Goal: Find specific page/section: Find specific page/section

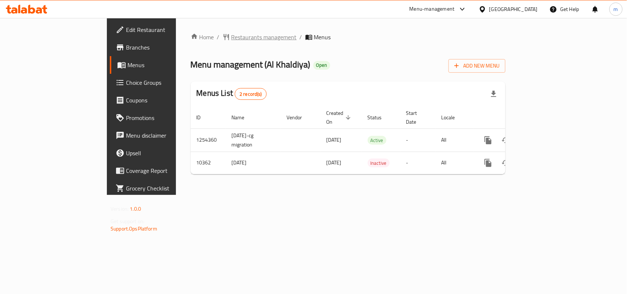
click at [232, 39] on span "Restaurants management" at bounding box center [264, 37] width 65 height 9
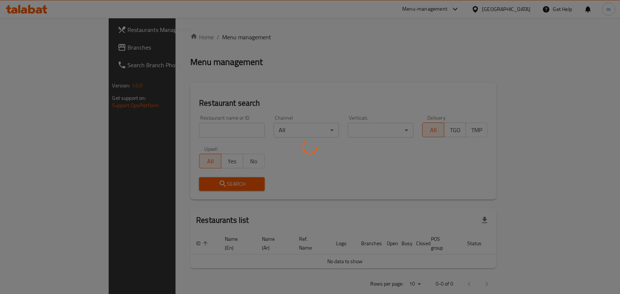
click at [210, 129] on div at bounding box center [310, 147] width 620 height 294
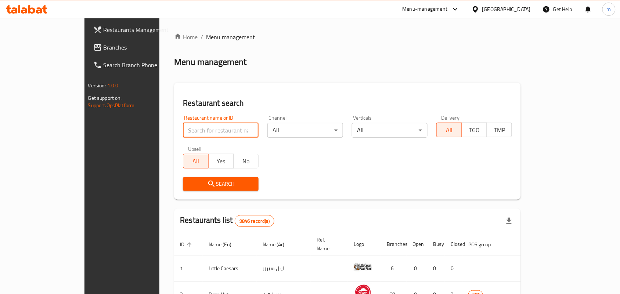
click at [210, 129] on input "search" at bounding box center [221, 130] width 76 height 15
paste input "6355"
type input "6355"
click button "Search" at bounding box center [221, 185] width 76 height 14
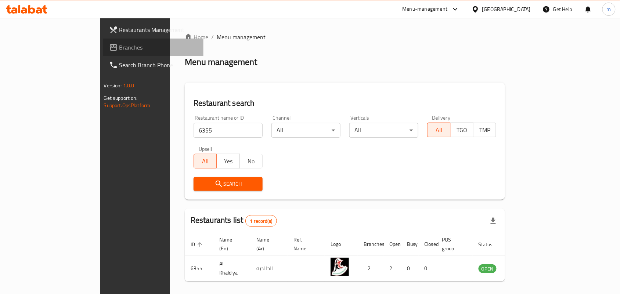
click at [103, 55] on link "Branches" at bounding box center [153, 48] width 101 height 18
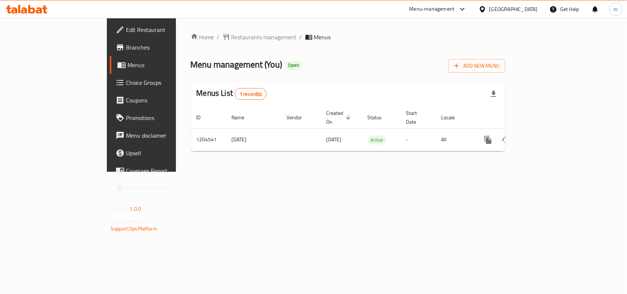
click at [183, 30] on div "Home / Restaurants management / Menus Menu management ( You ) Open Add New Menu…" at bounding box center [348, 95] width 344 height 154
click at [232, 33] on span "Restaurants management" at bounding box center [264, 37] width 65 height 9
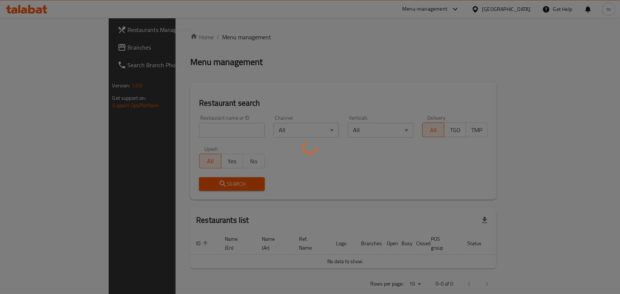
click at [171, 126] on div at bounding box center [310, 147] width 620 height 294
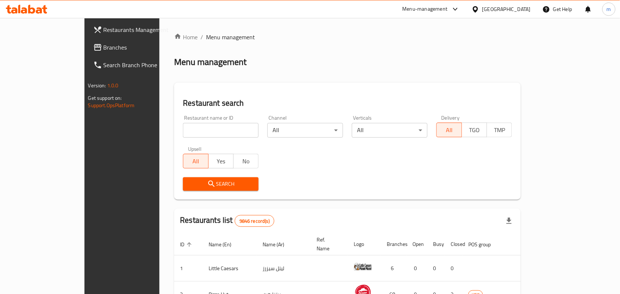
click at [193, 128] on input "search" at bounding box center [221, 130] width 76 height 15
paste input "669881"
type input "669881"
click button "Search" at bounding box center [221, 185] width 76 height 14
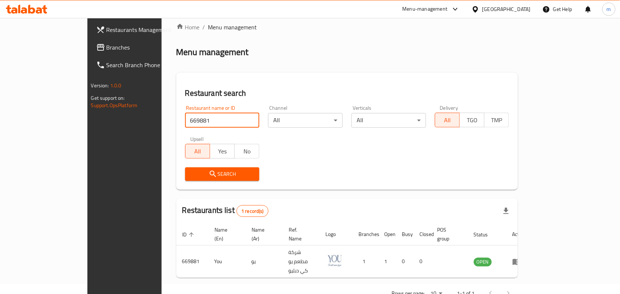
scroll to position [19, 0]
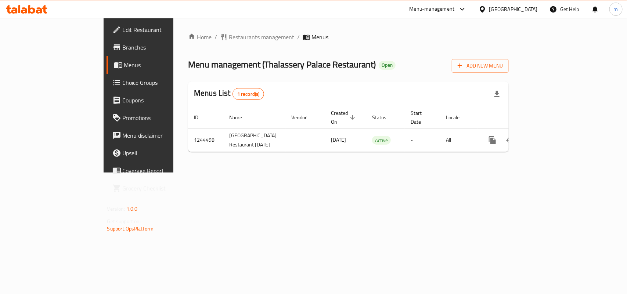
click at [190, 42] on div "Home / Restaurants management / Menus Menu management ( Thalassery Palace Resta…" at bounding box center [348, 95] width 321 height 125
click at [191, 43] on div "Home / Restaurants management / Menus Menu management ( Thalassery Palace Resta…" at bounding box center [348, 95] width 321 height 125
click at [229, 39] on span "Restaurants management" at bounding box center [261, 37] width 65 height 9
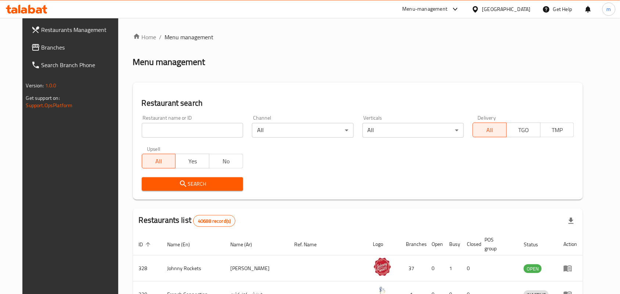
click at [203, 122] on div "Restaurant name or ID Restaurant name or ID" at bounding box center [192, 126] width 101 height 22
click at [203, 130] on input "search" at bounding box center [192, 130] width 101 height 15
paste input "682062"
type input "682062"
click button "Search" at bounding box center [192, 185] width 101 height 14
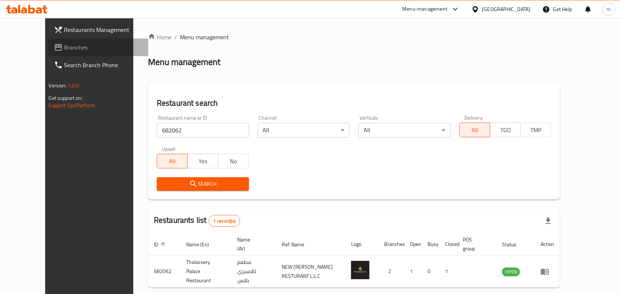
click at [64, 50] on span "Branches" at bounding box center [103, 47] width 79 height 9
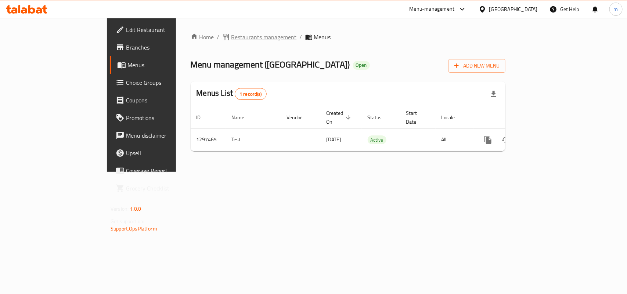
click at [232, 37] on span "Restaurants management" at bounding box center [264, 37] width 65 height 9
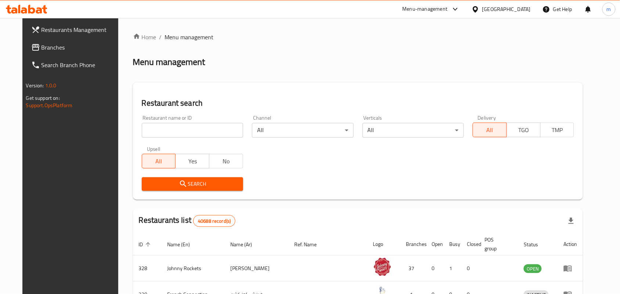
click at [201, 129] on input "search" at bounding box center [192, 130] width 101 height 15
paste input "700462"
type input "700462"
click button "Search" at bounding box center [192, 185] width 101 height 14
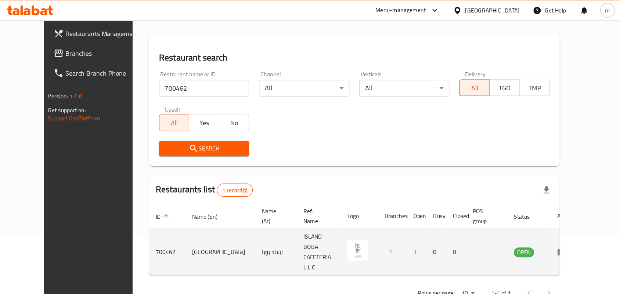
scroll to position [19, 0]
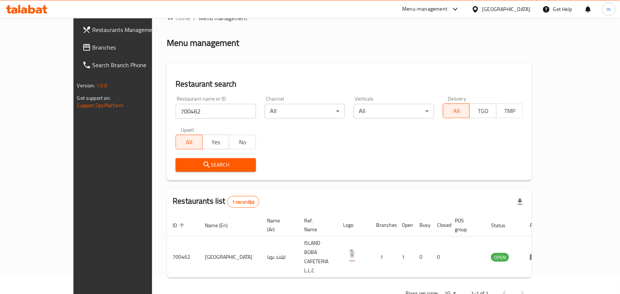
click at [93, 46] on span "Branches" at bounding box center [132, 47] width 79 height 9
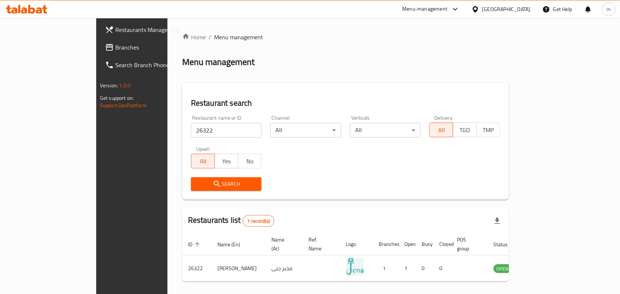
click at [115, 47] on span "Branches" at bounding box center [154, 47] width 79 height 9
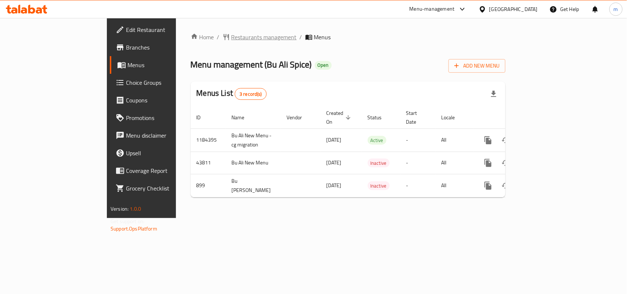
click at [232, 35] on span "Restaurants management" at bounding box center [264, 37] width 65 height 9
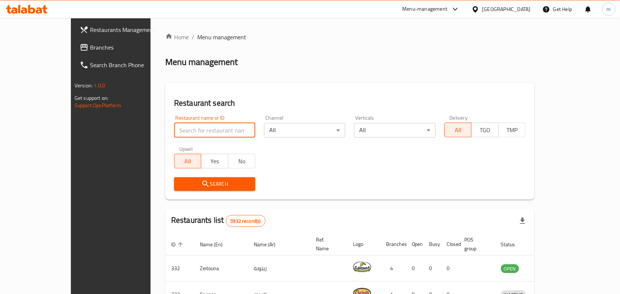
click at [196, 129] on input "search" at bounding box center [214, 130] width 81 height 15
type input "610"
click button "Search" at bounding box center [214, 185] width 81 height 14
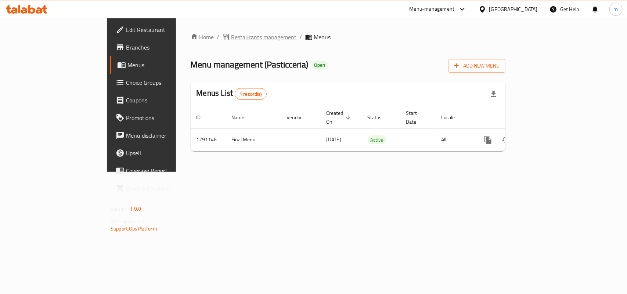
click at [232, 39] on span "Restaurants management" at bounding box center [264, 37] width 65 height 9
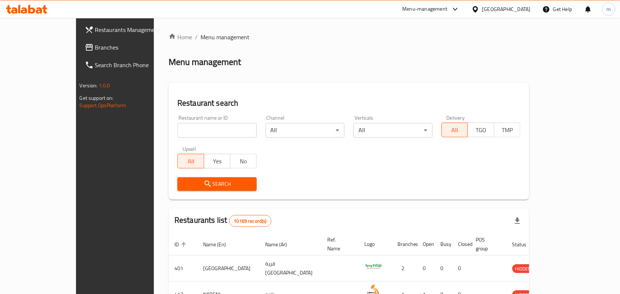
click at [179, 127] on input "search" at bounding box center [217, 130] width 79 height 15
paste input "698532"
type input "698532"
click button "Search" at bounding box center [217, 185] width 79 height 14
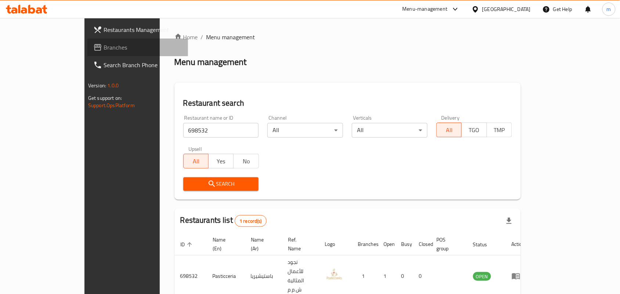
click at [104, 51] on span "Branches" at bounding box center [143, 47] width 79 height 9
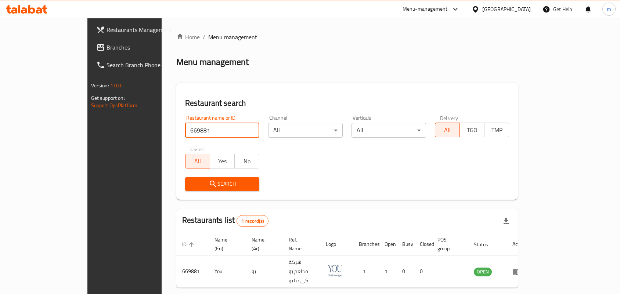
scroll to position [19, 0]
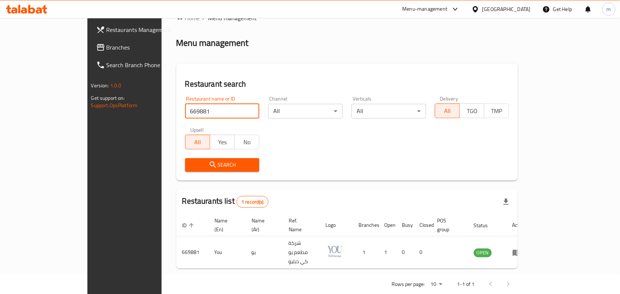
click at [107, 48] on span "Branches" at bounding box center [146, 47] width 79 height 9
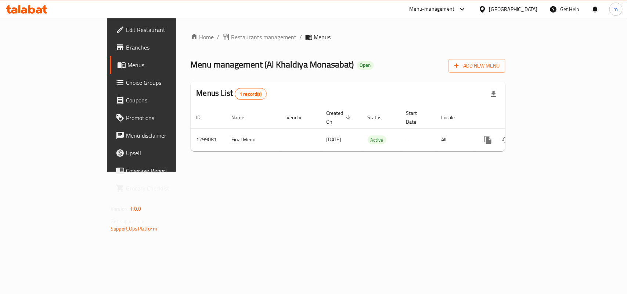
click at [203, 29] on div "Home / Restaurants management / Menus Menu management ( Al Khaldiya Monasabat )…" at bounding box center [348, 95] width 344 height 154
click at [232, 40] on span "Restaurants management" at bounding box center [264, 37] width 65 height 9
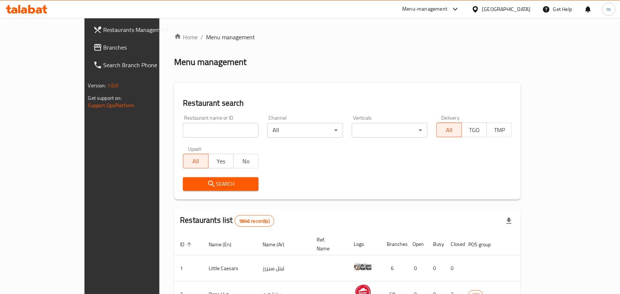
click at [186, 133] on input "search" at bounding box center [221, 130] width 76 height 15
paste input "701228"
type input "701228"
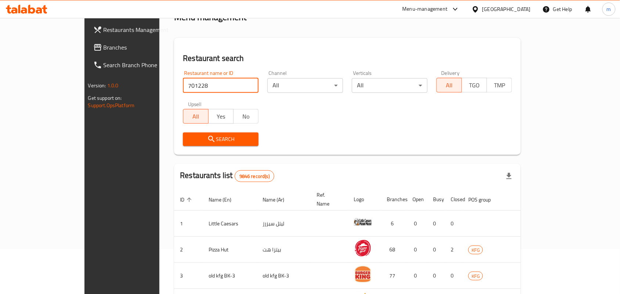
click at [192, 179] on div "Home / Menu management Menu management Restaurant search Restaurant name or ID …" at bounding box center [347, 218] width 347 height 461
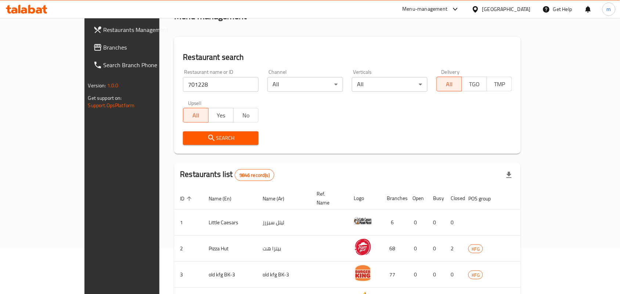
click at [211, 144] on button "Search" at bounding box center [221, 139] width 76 height 14
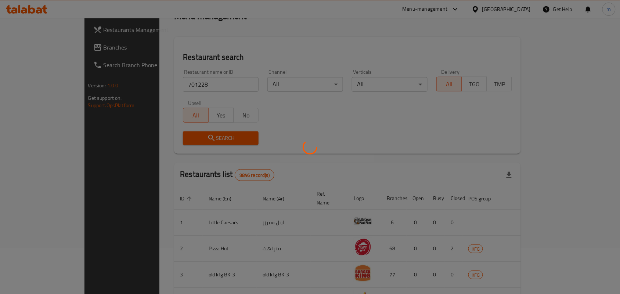
scroll to position [28, 0]
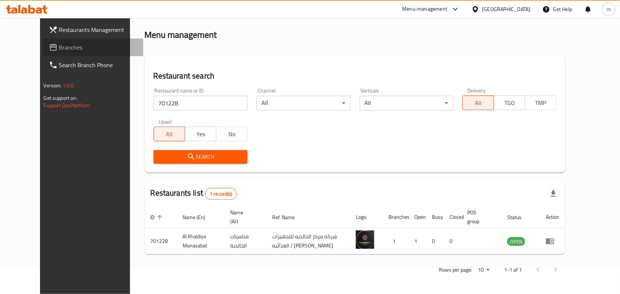
click at [59, 45] on span "Branches" at bounding box center [98, 47] width 79 height 9
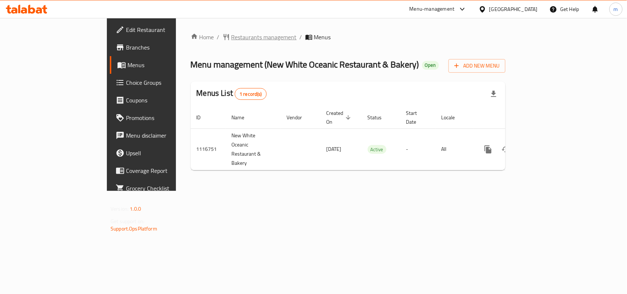
click at [232, 41] on span "Restaurants management" at bounding box center [264, 37] width 65 height 9
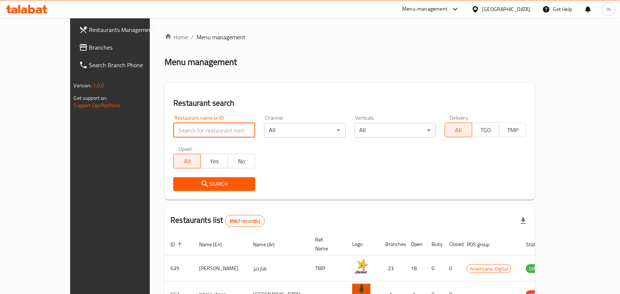
click at [187, 129] on input "search" at bounding box center [214, 130] width 82 height 15
paste input "665879"
type input "665879"
click button "Search" at bounding box center [214, 185] width 82 height 14
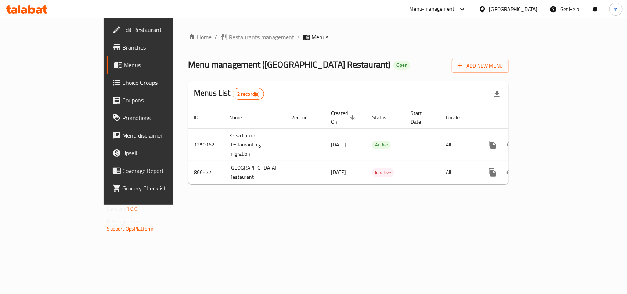
click at [229, 39] on span "Restaurants management" at bounding box center [261, 37] width 65 height 9
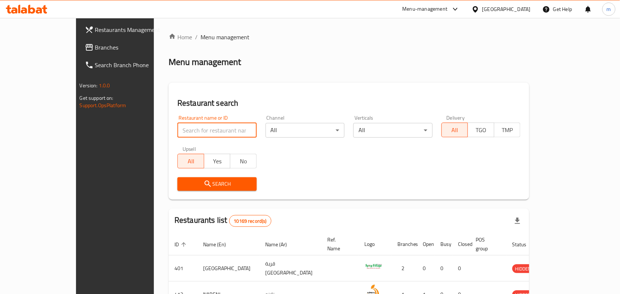
click at [195, 123] on input "search" at bounding box center [217, 130] width 79 height 15
paste input "657080"
type input "657080"
click at [189, 181] on span "Search" at bounding box center [217, 184] width 68 height 9
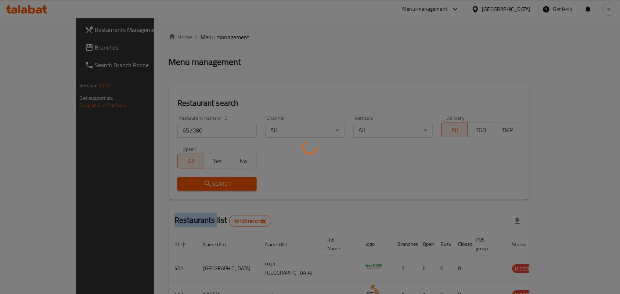
click at [189, 181] on div at bounding box center [310, 147] width 620 height 294
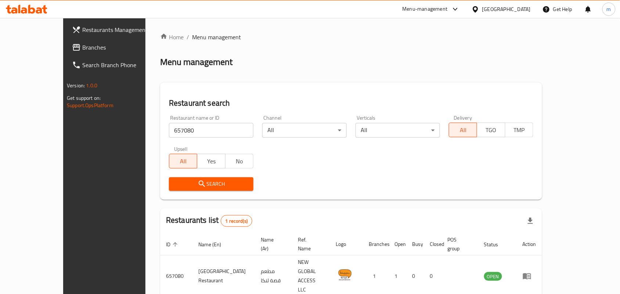
click at [381, 187] on div "Search" at bounding box center [351, 184] width 373 height 22
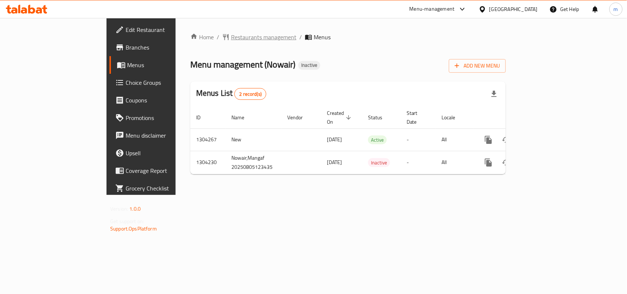
click at [231, 37] on span "Restaurants management" at bounding box center [263, 37] width 65 height 9
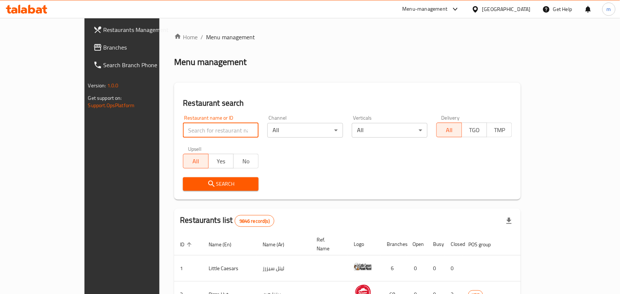
click at [183, 127] on input "search" at bounding box center [221, 130] width 76 height 15
paste input "703146"
type input "703146"
click button "Search" at bounding box center [221, 185] width 76 height 14
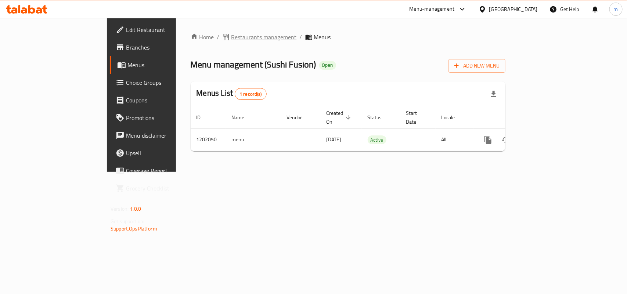
click at [232, 38] on span "Restaurants management" at bounding box center [264, 37] width 65 height 9
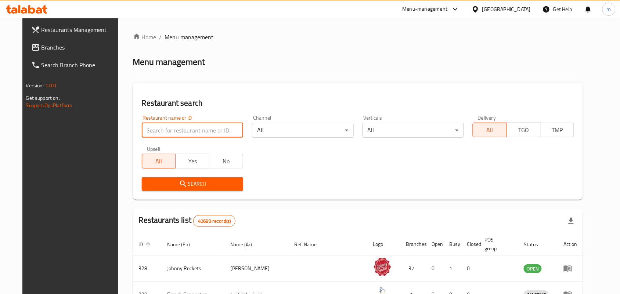
click at [194, 132] on input "search" at bounding box center [192, 130] width 101 height 15
paste input "669109"
type input "669109"
click button "Search" at bounding box center [192, 185] width 101 height 14
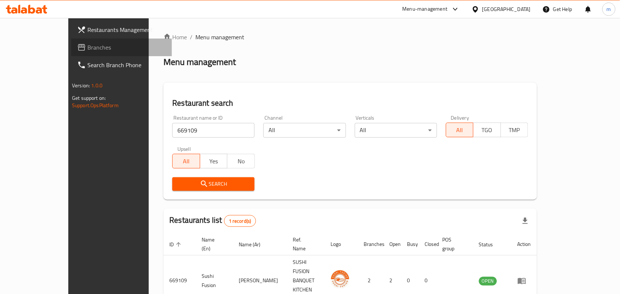
click at [87, 49] on span "Branches" at bounding box center [126, 47] width 79 height 9
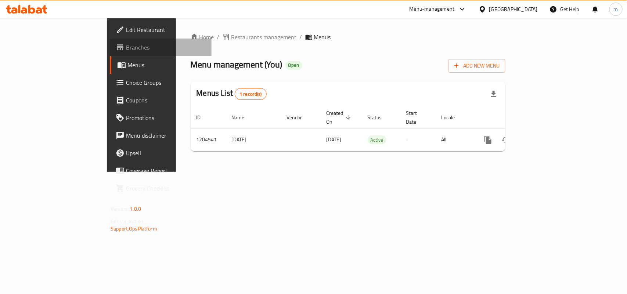
click at [126, 49] on span "Branches" at bounding box center [166, 47] width 80 height 9
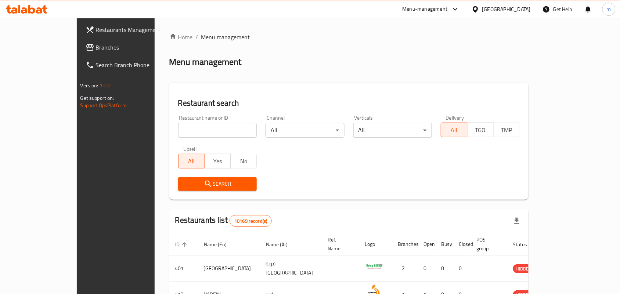
click at [520, 11] on div "Oman" at bounding box center [507, 9] width 49 height 8
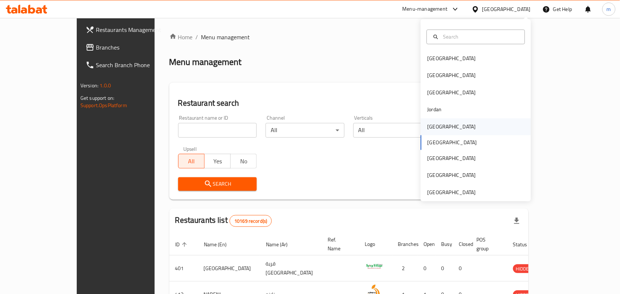
click at [435, 125] on div "[GEOGRAPHIC_DATA]" at bounding box center [452, 127] width 49 height 8
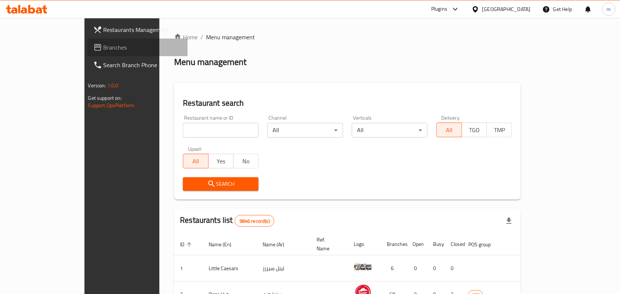
click at [87, 39] on link "Branches" at bounding box center [137, 48] width 101 height 18
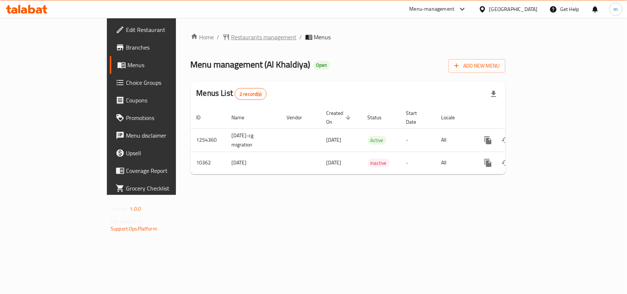
click at [232, 35] on span "Restaurants management" at bounding box center [264, 37] width 65 height 9
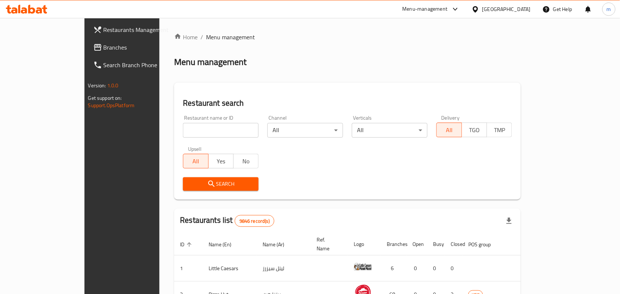
click at [205, 129] on input "search" at bounding box center [221, 130] width 76 height 15
paste input "6355"
type input "6355"
click button "Search" at bounding box center [221, 185] width 76 height 14
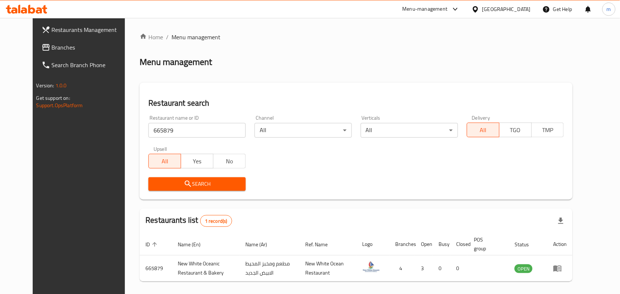
click at [52, 50] on span "Branches" at bounding box center [91, 47] width 79 height 9
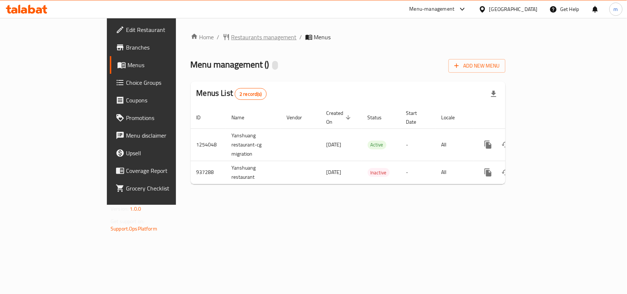
click at [232, 35] on span "Restaurants management" at bounding box center [264, 37] width 65 height 9
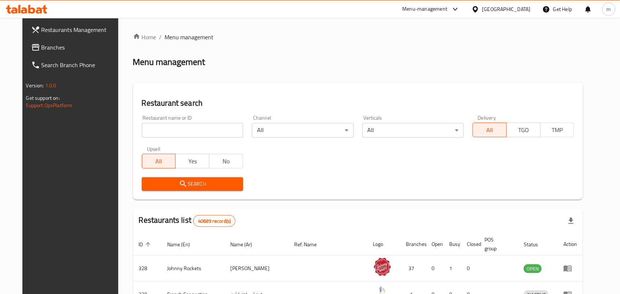
click at [180, 131] on input "search" at bounding box center [192, 130] width 101 height 15
paste input "659065"
type input "659065"
click button "Search" at bounding box center [192, 185] width 101 height 14
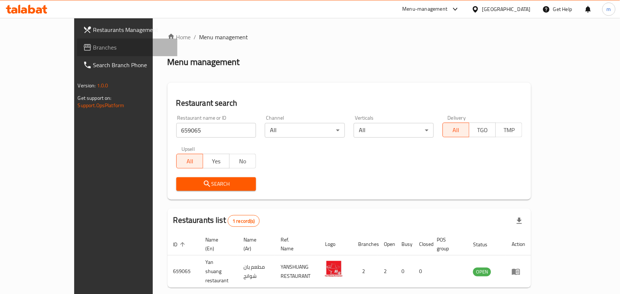
click at [77, 53] on link "Branches" at bounding box center [127, 48] width 101 height 18
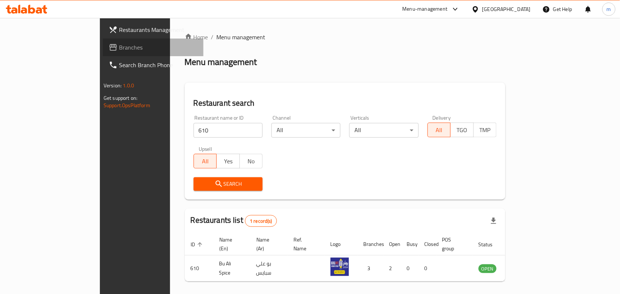
click at [119, 52] on span "Branches" at bounding box center [158, 47] width 79 height 9
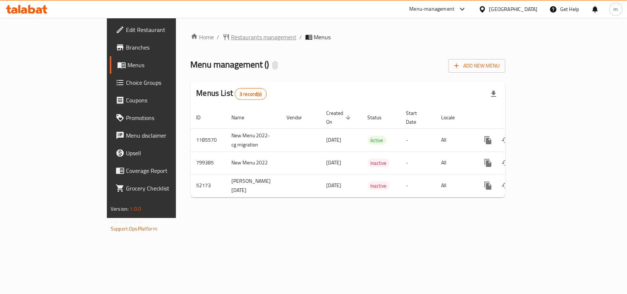
click at [232, 37] on span "Restaurants management" at bounding box center [264, 37] width 65 height 9
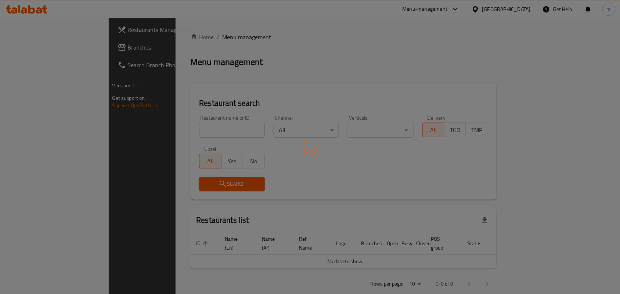
click at [191, 130] on div at bounding box center [310, 147] width 620 height 294
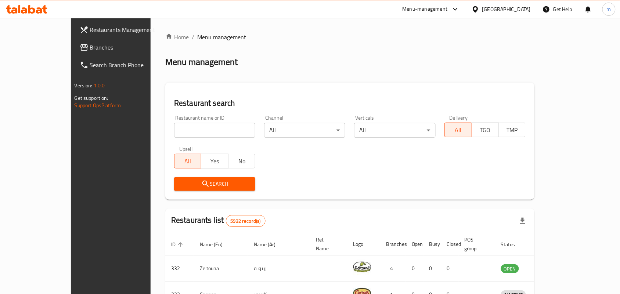
click at [191, 130] on input "search" at bounding box center [214, 130] width 81 height 15
paste input "25969"
type input "25969"
click button "Search" at bounding box center [214, 185] width 81 height 14
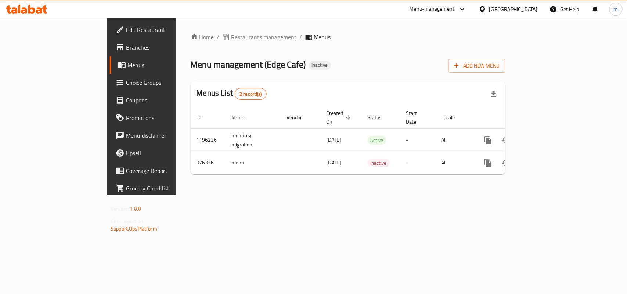
click at [232, 40] on span "Restaurants management" at bounding box center [264, 37] width 65 height 9
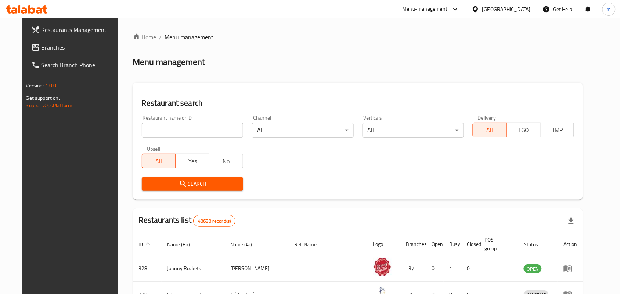
click at [162, 128] on input "search" at bounding box center [192, 130] width 101 height 15
paste input "631207"
type input "631207"
click button "Search" at bounding box center [192, 185] width 101 height 14
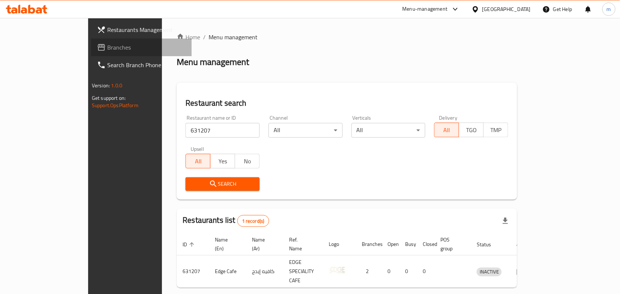
click at [107, 48] on span "Branches" at bounding box center [146, 47] width 79 height 9
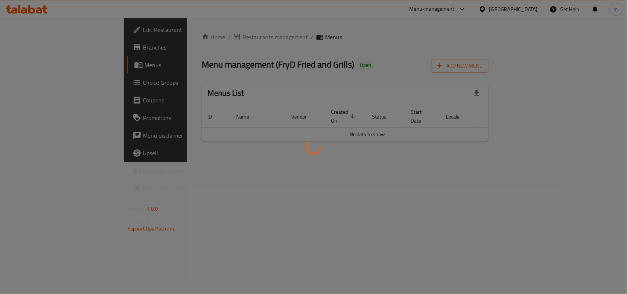
click at [174, 37] on div at bounding box center [313, 147] width 627 height 294
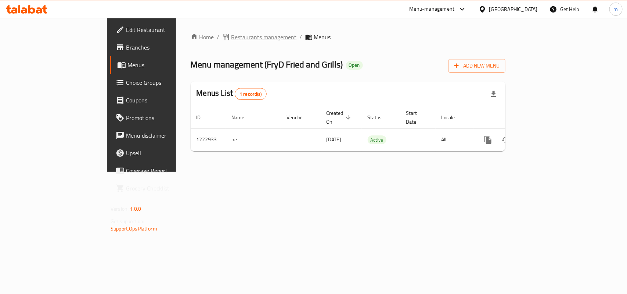
click at [232, 40] on span "Restaurants management" at bounding box center [264, 37] width 65 height 9
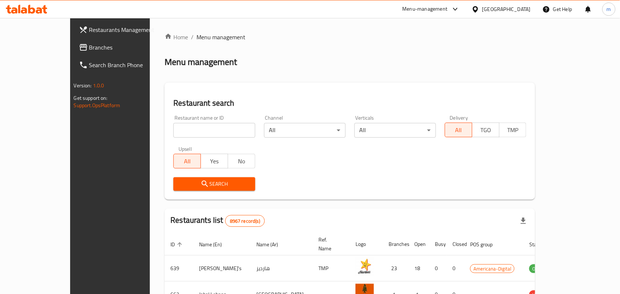
click at [173, 131] on input "search" at bounding box center [214, 130] width 82 height 15
paste input "674198"
type input "674198"
click button "Search" at bounding box center [214, 185] width 82 height 14
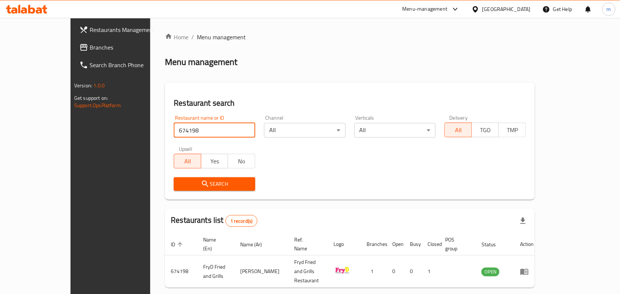
scroll to position [19, 0]
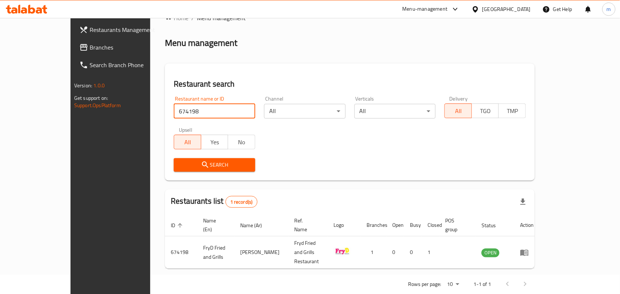
click at [90, 47] on span "Branches" at bounding box center [129, 47] width 79 height 9
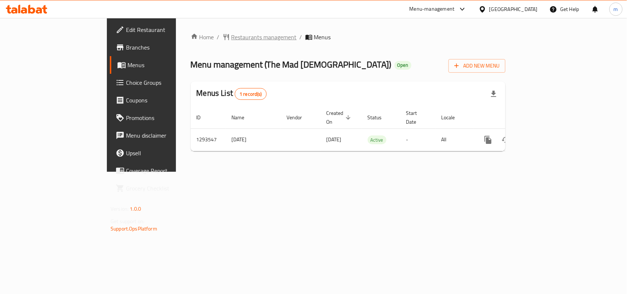
click at [232, 37] on span "Restaurants management" at bounding box center [264, 37] width 65 height 9
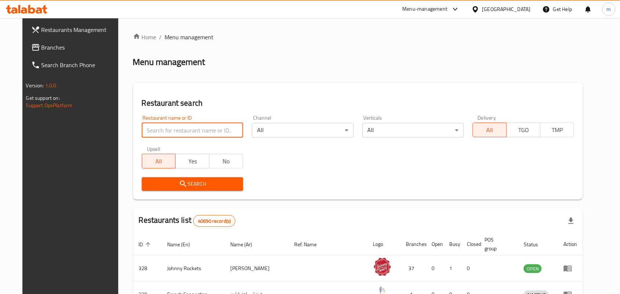
click at [203, 124] on input "search" at bounding box center [192, 130] width 101 height 15
paste input "699586"
type input "699586"
click button "Search" at bounding box center [192, 185] width 101 height 14
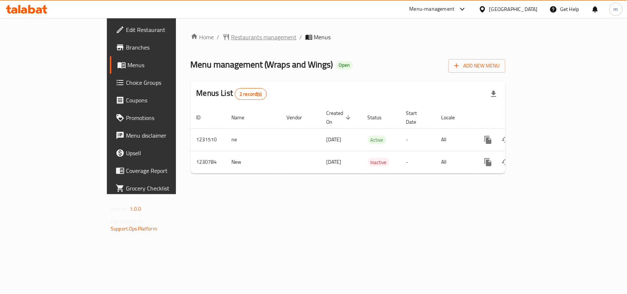
click at [232, 41] on span "Restaurants management" at bounding box center [264, 37] width 65 height 9
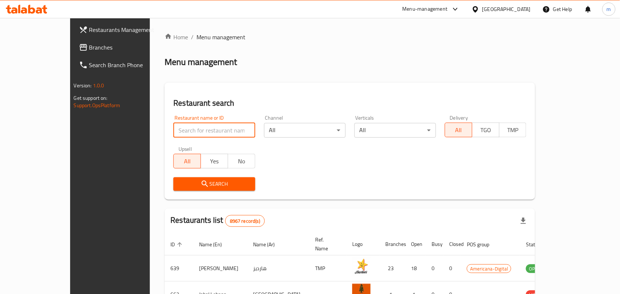
click at [173, 129] on input "search" at bounding box center [214, 130] width 82 height 15
paste input "677246"
type input "677246"
click button "Search" at bounding box center [214, 185] width 82 height 14
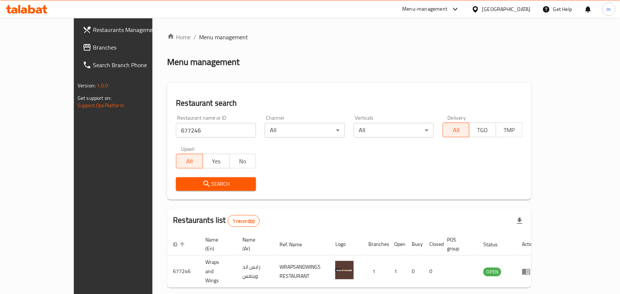
click at [68, 37] on ul "Restaurants Management Branches Search Branch Phone" at bounding box center [122, 47] width 109 height 53
click at [93, 46] on span "Branches" at bounding box center [132, 47] width 79 height 9
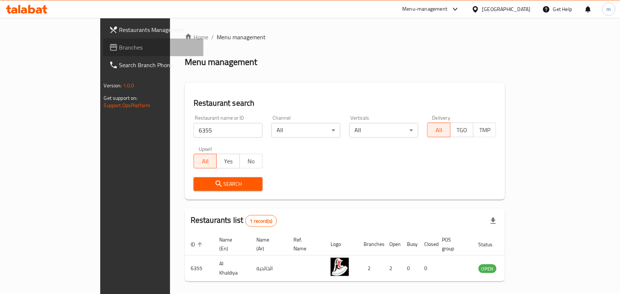
click at [119, 46] on span "Branches" at bounding box center [158, 47] width 79 height 9
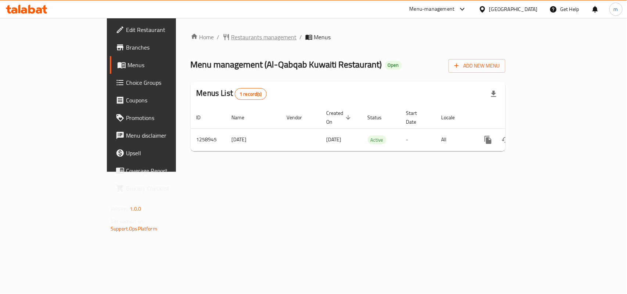
click at [232, 39] on span "Restaurants management" at bounding box center [264, 37] width 65 height 9
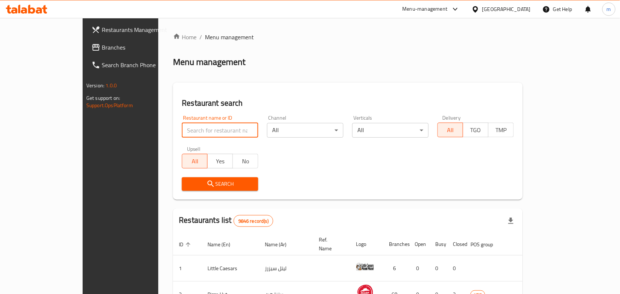
click at [182, 132] on input "search" at bounding box center [220, 130] width 76 height 15
paste input "684261"
type input "684261"
click button "Search" at bounding box center [220, 185] width 76 height 14
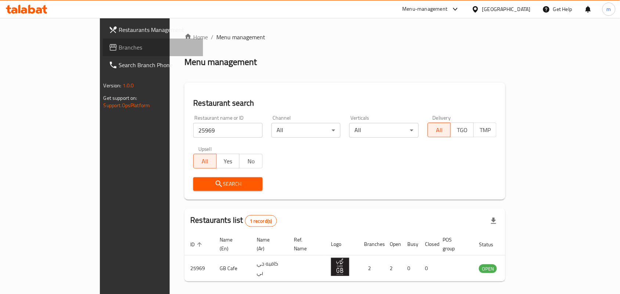
click at [119, 43] on span "Branches" at bounding box center [158, 47] width 79 height 9
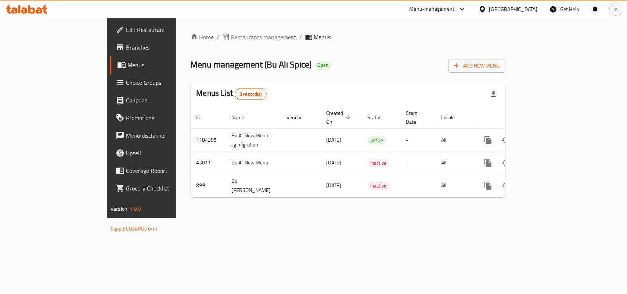
click at [232, 42] on span "Restaurants management" at bounding box center [264, 37] width 65 height 9
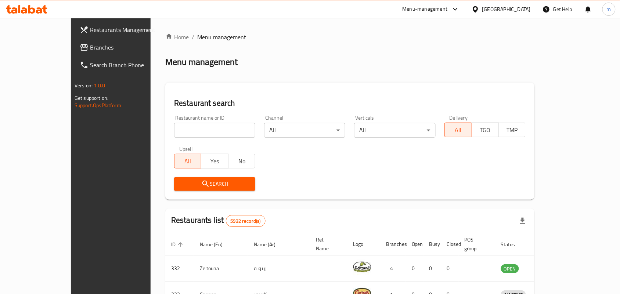
click at [180, 129] on input "search" at bounding box center [214, 130] width 81 height 15
paste input "610"
type input "610"
click at [201, 184] on icon "submit" at bounding box center [205, 184] width 9 height 9
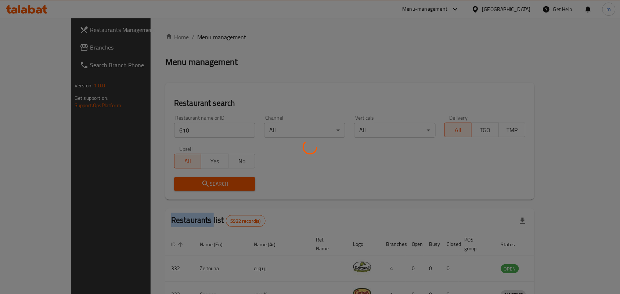
click at [168, 184] on div at bounding box center [310, 147] width 620 height 294
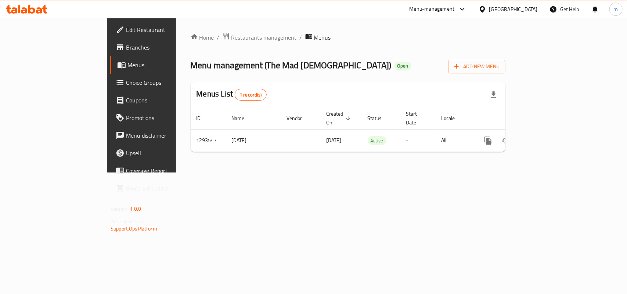
click at [126, 50] on span "Branches" at bounding box center [166, 47] width 80 height 9
